Goal: Transaction & Acquisition: Book appointment/travel/reservation

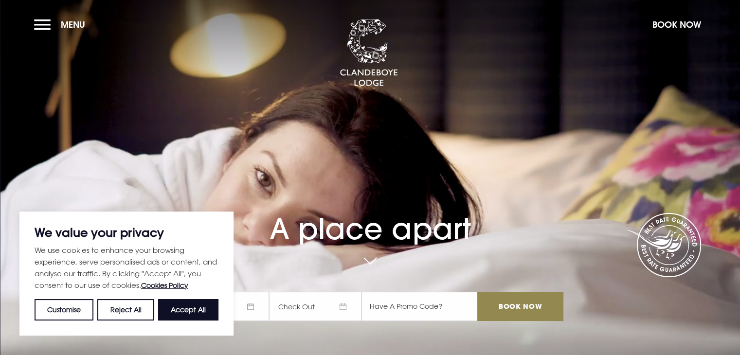
click at [256, 304] on span "Check In" at bounding box center [223, 306] width 92 height 29
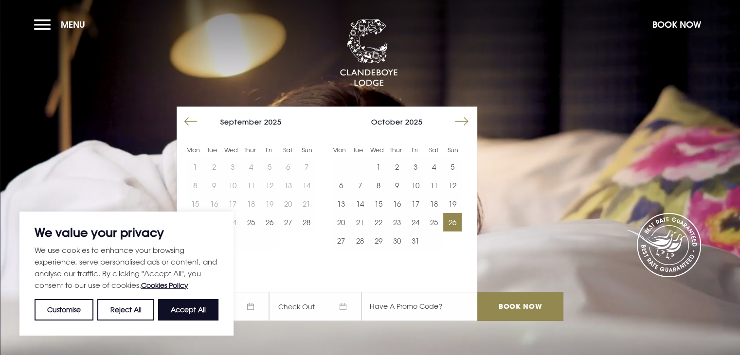
click at [457, 224] on button "26" at bounding box center [452, 222] width 18 height 18
click at [341, 242] on button "27" at bounding box center [341, 241] width 18 height 18
click at [107, 310] on button "Reject All" at bounding box center [125, 309] width 56 height 21
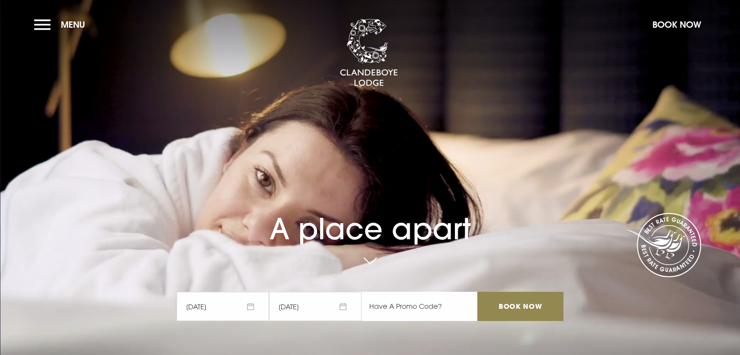
click at [420, 308] on input "text" at bounding box center [419, 306] width 116 height 29
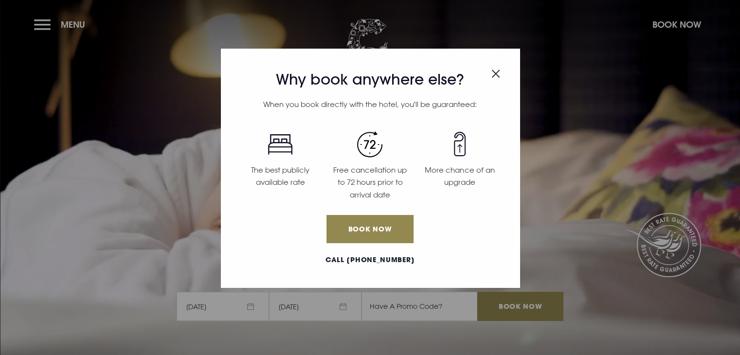
click at [491, 74] on img "Close modal" at bounding box center [495, 74] width 9 height 8
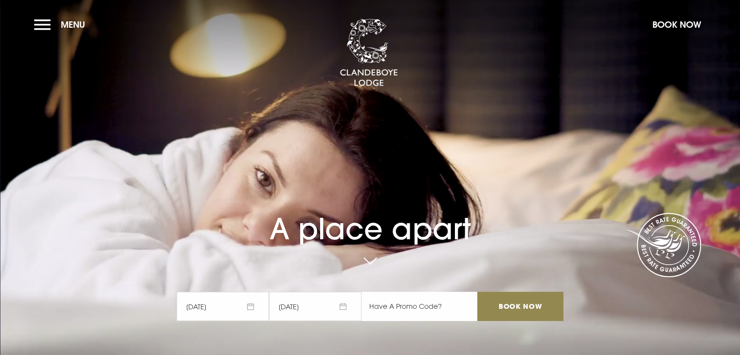
click at [415, 305] on input "text" at bounding box center [419, 306] width 116 height 29
type input "RORY20"
click at [497, 307] on input "Book Now" at bounding box center [520, 306] width 86 height 29
